Goal: Task Accomplishment & Management: Use online tool/utility

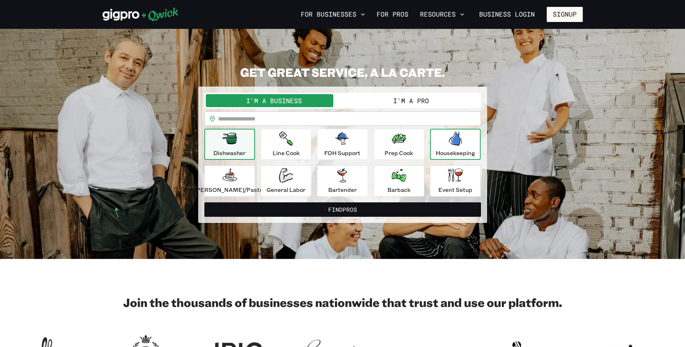
click at [443, 156] on p "Housekeeping" at bounding box center [455, 153] width 39 height 9
click at [391, 102] on button "I'm a Pro" at bounding box center [411, 100] width 137 height 13
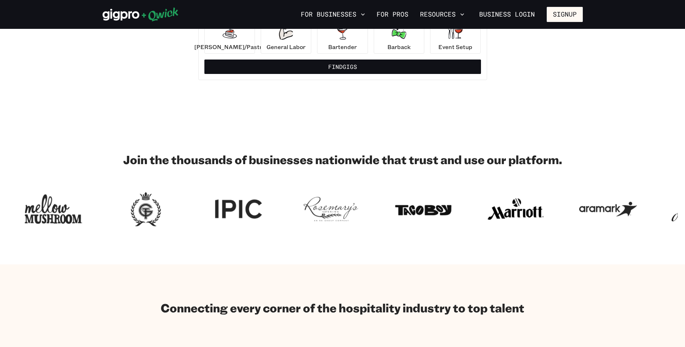
scroll to position [144, 0]
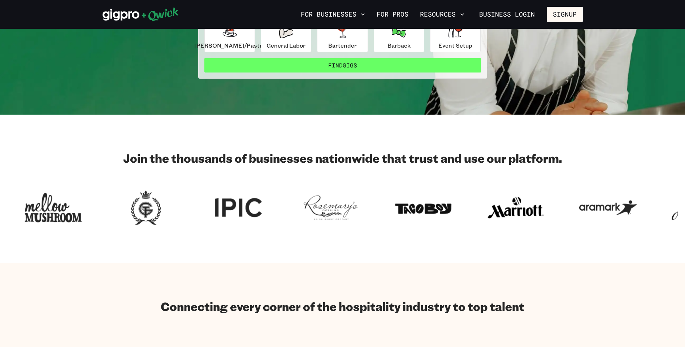
click at [345, 67] on button "Find Gigs" at bounding box center [342, 65] width 277 height 14
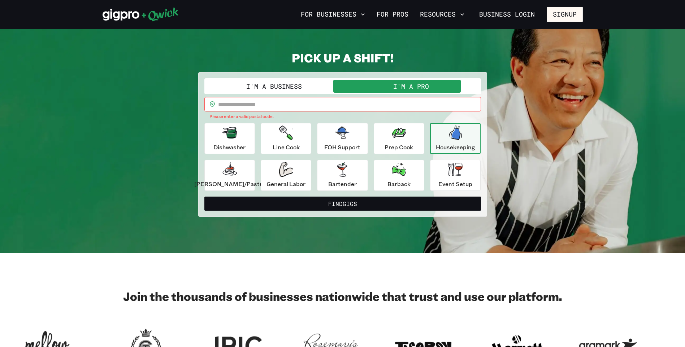
scroll to position [0, 0]
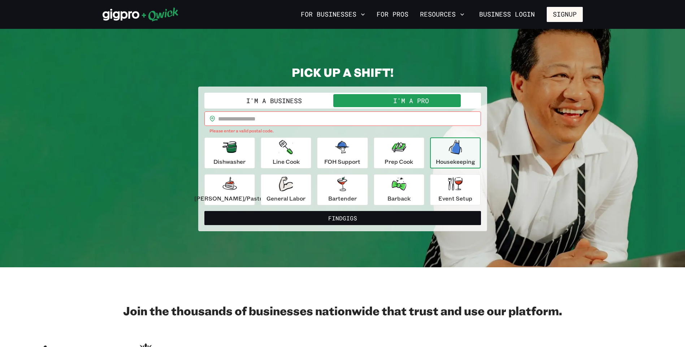
click at [280, 121] on input "text" at bounding box center [349, 119] width 263 height 14
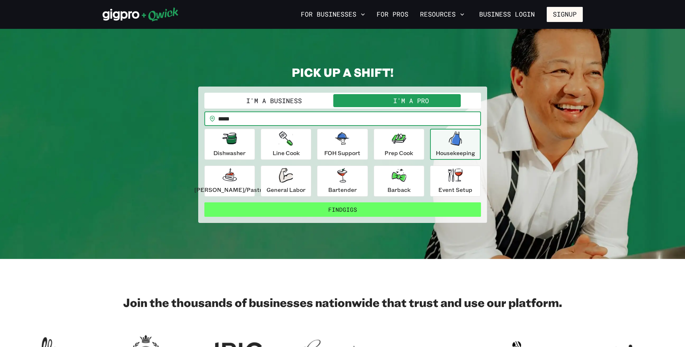
type input "*****"
click at [307, 214] on button "Find Gigs" at bounding box center [342, 210] width 277 height 14
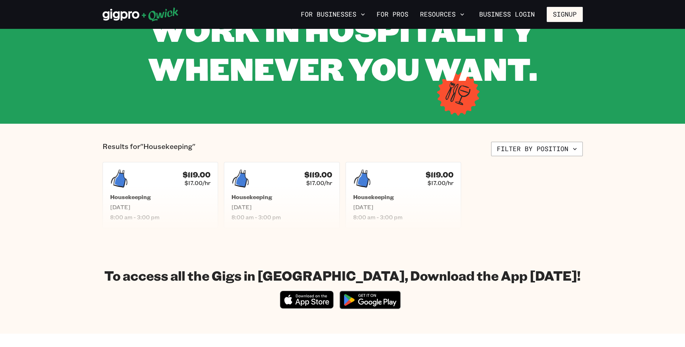
scroll to position [72, 0]
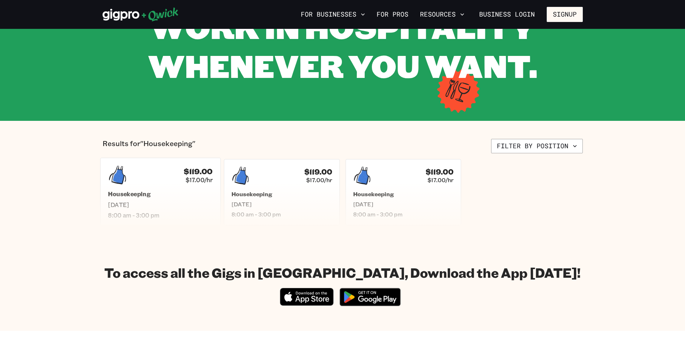
click at [166, 204] on span "[DATE]" at bounding box center [160, 205] width 105 height 8
